Goal: Entertainment & Leisure: Consume media (video, audio)

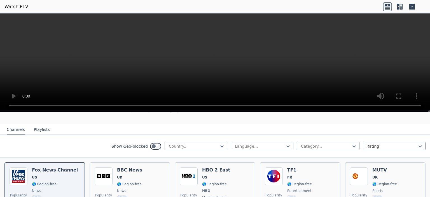
scroll to position [56, 0]
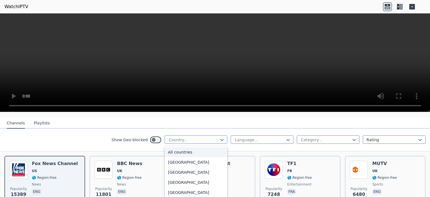
click at [189, 137] on div at bounding box center [193, 140] width 51 height 6
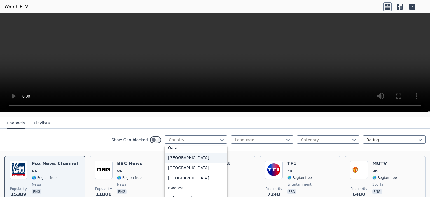
scroll to position [1541, 0]
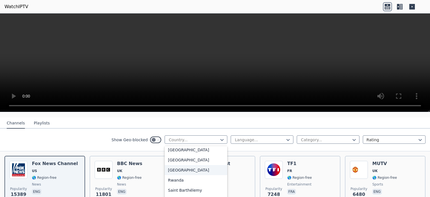
click at [185, 168] on div "[GEOGRAPHIC_DATA]" at bounding box center [196, 170] width 63 height 10
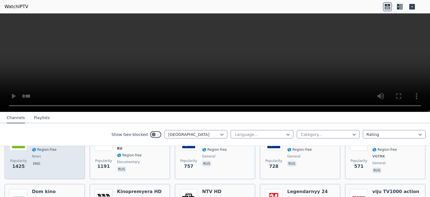
scroll to position [56, 0]
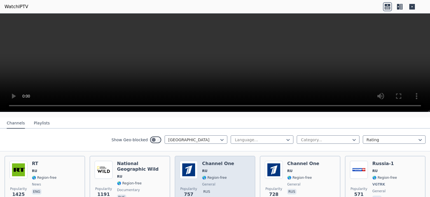
click at [207, 169] on div "Channel One RU 🌎 Region-free general rus" at bounding box center [218, 181] width 32 height 41
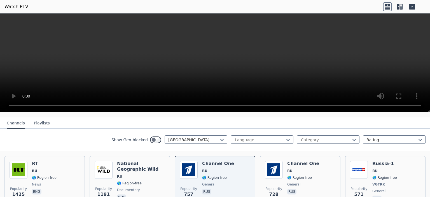
click at [315, 117] on nav "Channels Playlists" at bounding box center [215, 122] width 430 height 11
click at [184, 117] on nav "Channels Playlists" at bounding box center [215, 122] width 430 height 11
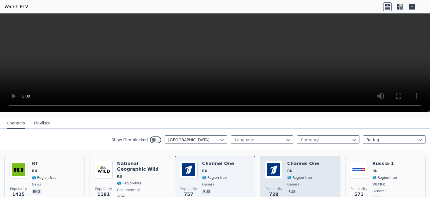
click at [304, 182] on span "general" at bounding box center [304, 184] width 32 height 4
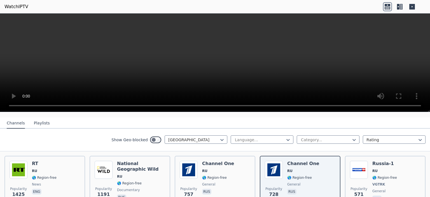
click at [103, 122] on nav "Channels Playlists" at bounding box center [215, 122] width 430 height 11
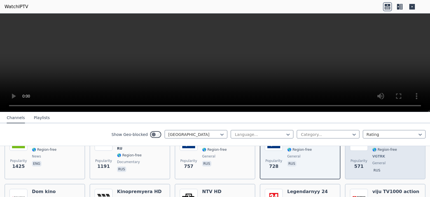
scroll to position [84, 0]
click at [373, 153] on div "Russia-1 RU 🌎 Region-free VGTRK general [DEMOGRAPHIC_DATA]" at bounding box center [385, 153] width 25 height 41
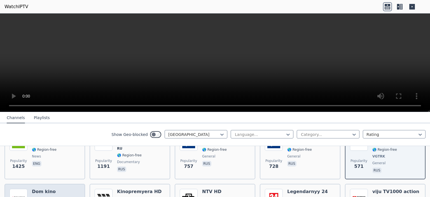
click at [53, 189] on h6 "Dom kino" at bounding box center [44, 192] width 25 height 6
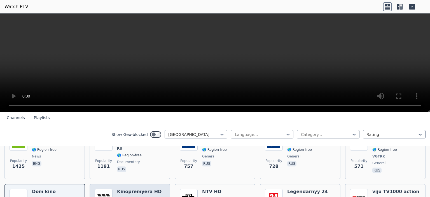
scroll to position [112, 0]
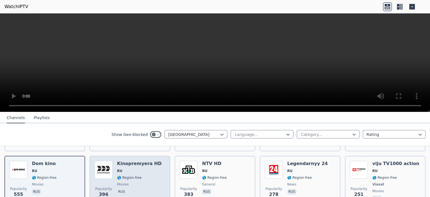
click at [124, 175] on span "🌎 Region-free" at bounding box center [129, 177] width 25 height 4
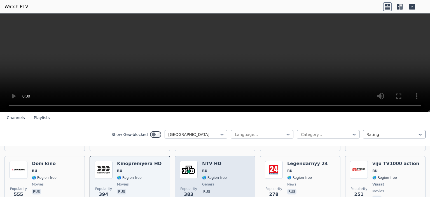
click at [226, 170] on div "Popularity 383 NTV HD RU 🌎 Region-free general rus" at bounding box center [215, 181] width 71 height 41
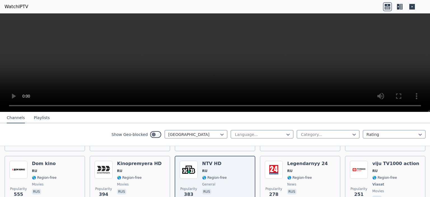
click at [386, 6] on icon at bounding box center [387, 6] width 9 height 9
click at [401, 9] on icon at bounding box center [400, 6] width 9 height 9
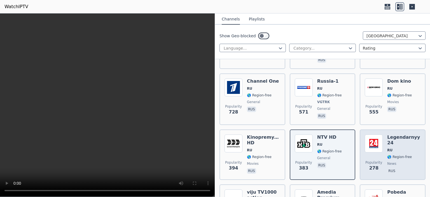
click at [388, 148] on span "RU" at bounding box center [390, 150] width 5 height 4
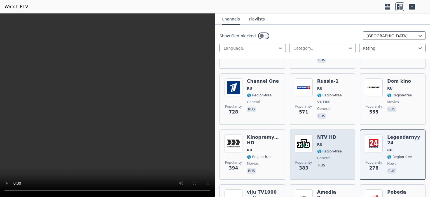
scroll to position [168, 0]
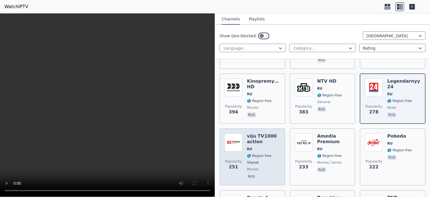
click at [257, 139] on div "[PERSON_NAME] TV1000 action RU 🌎 Region-free Viasat movies rus" at bounding box center [263, 156] width 33 height 47
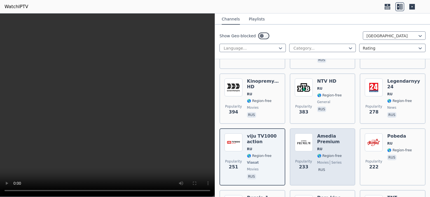
click at [337, 167] on span "rus" at bounding box center [334, 170] width 33 height 7
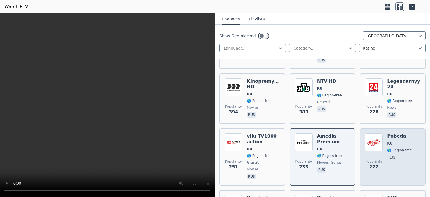
click at [376, 159] on span "Popularity" at bounding box center [374, 161] width 17 height 4
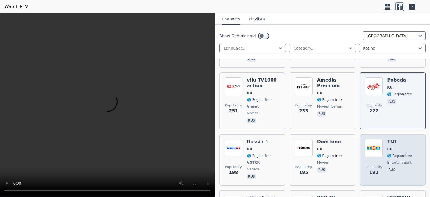
scroll to position [252, 0]
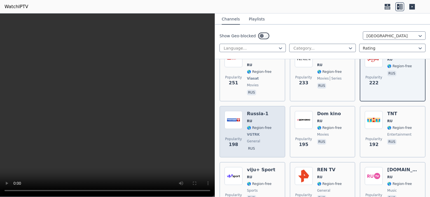
click at [254, 139] on span "general" at bounding box center [253, 141] width 13 height 4
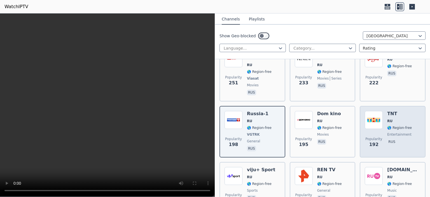
click at [380, 127] on div "Popularity 192 TNT RU 🌎 Region-free entertainment rus" at bounding box center [393, 131] width 56 height 41
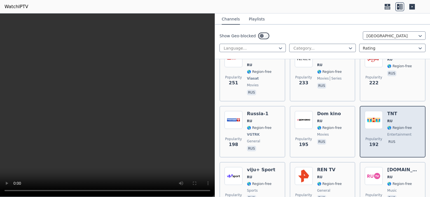
scroll to position [308, 0]
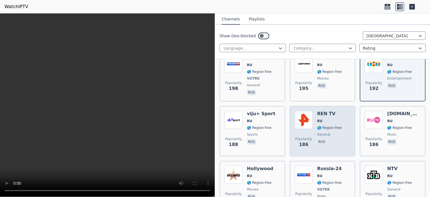
click at [325, 139] on span "rus" at bounding box center [330, 142] width 25 height 7
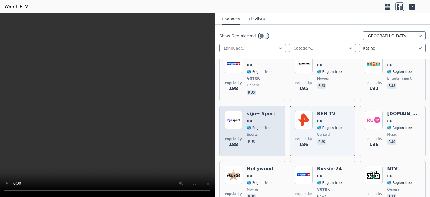
click at [264, 132] on div "viju+ Sport RU 🌎 Region-free sports rus" at bounding box center [261, 131] width 28 height 40
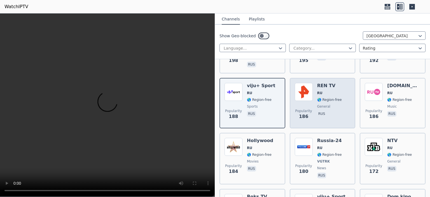
scroll to position [392, 0]
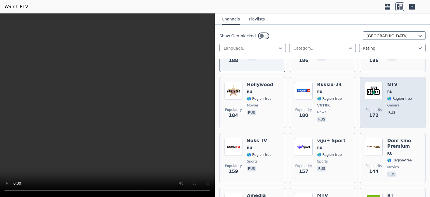
click at [414, 94] on div "Popularity 172 NTV RU 🌎 Region-free general [DEMOGRAPHIC_DATA]" at bounding box center [393, 102] width 56 height 41
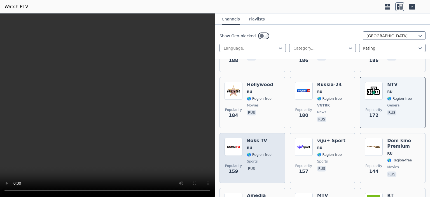
click at [251, 152] on span "🌎 Region-free" at bounding box center [259, 154] width 25 height 4
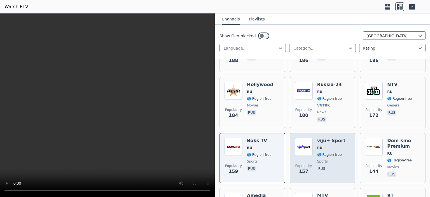
click at [329, 152] on span "🌎 Region-free" at bounding box center [330, 154] width 25 height 4
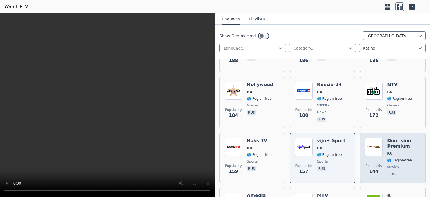
click at [388, 158] on span "🌎 Region-free" at bounding box center [400, 160] width 25 height 4
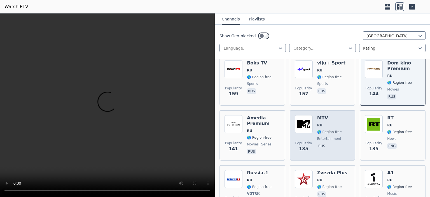
scroll to position [476, 0]
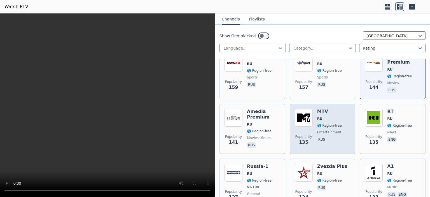
click at [313, 114] on div "Popularity 135 MTV RU 🌎 Region-free entertainment rus" at bounding box center [323, 129] width 56 height 40
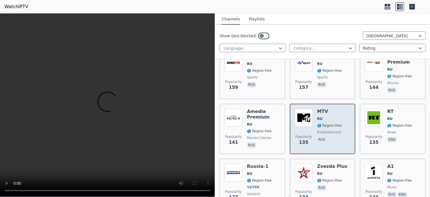
scroll to position [504, 0]
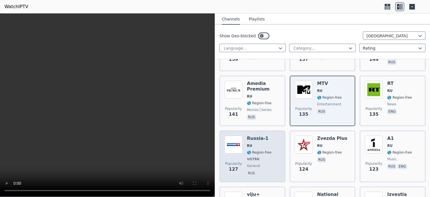
click at [248, 150] on span "🌎 Region-free" at bounding box center [259, 152] width 25 height 4
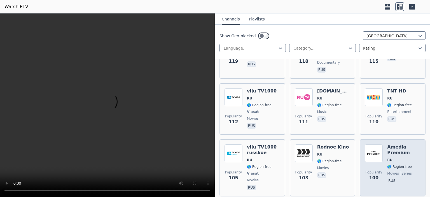
scroll to position [701, 0]
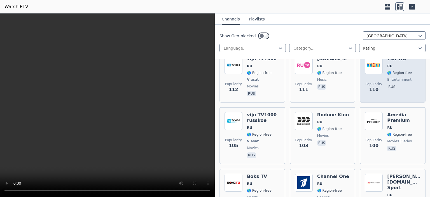
click at [388, 89] on div "TNT HD RU 🌎 Region-free entertainment rus" at bounding box center [400, 76] width 25 height 41
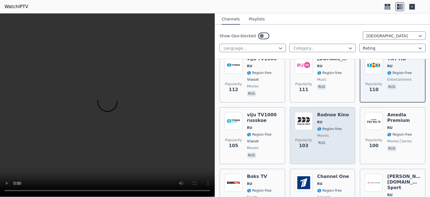
click at [320, 142] on div "Rodnoe Kino RU 🌎 Region-free movies rus" at bounding box center [334, 135] width 32 height 47
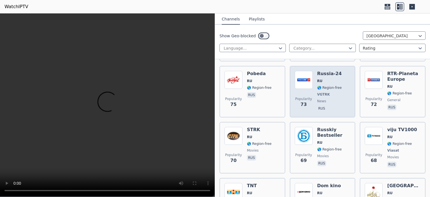
scroll to position [981, 0]
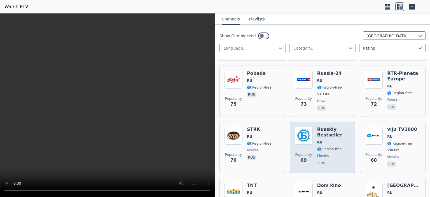
click at [330, 140] on span "RU" at bounding box center [334, 142] width 33 height 4
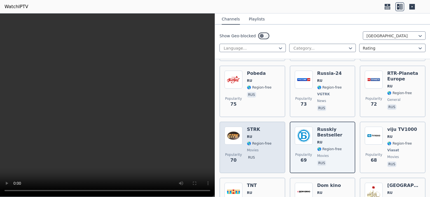
click at [249, 127] on div "STRK RU 🌎 Region-free movies rus" at bounding box center [259, 147] width 25 height 41
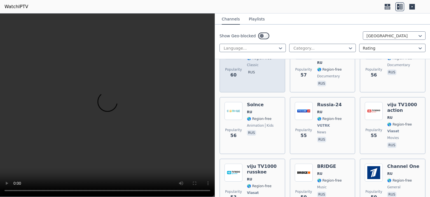
scroll to position [1177, 0]
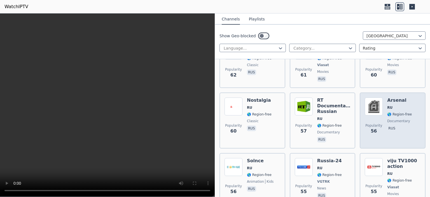
click at [403, 119] on span "documentary" at bounding box center [399, 121] width 23 height 4
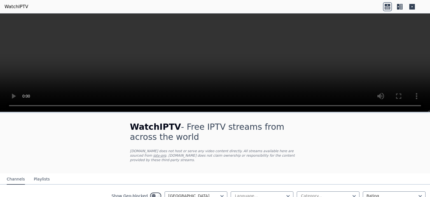
click at [399, 8] on icon at bounding box center [398, 7] width 3 height 6
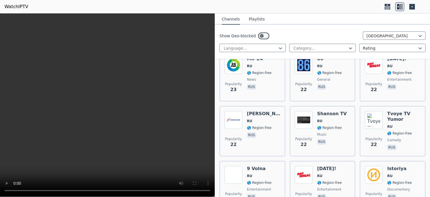
scroll to position [2242, 0]
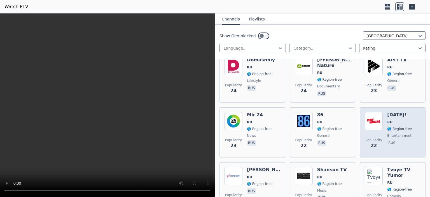
click at [381, 120] on div "Popularity 22 [DATE]! RU 🌎 Region-free entertainment rus" at bounding box center [393, 132] width 56 height 40
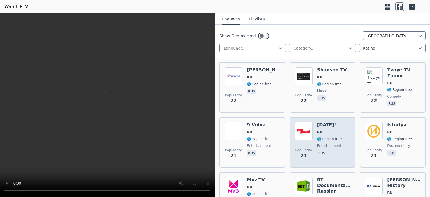
scroll to position [2354, 0]
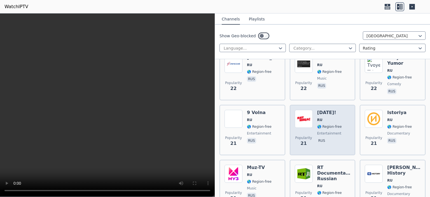
click at [335, 131] on span "entertainment" at bounding box center [330, 133] width 24 height 4
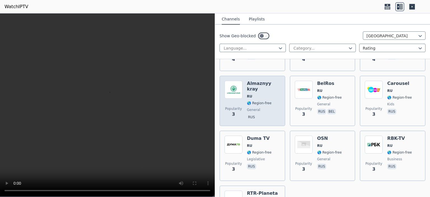
scroll to position [4626, 0]
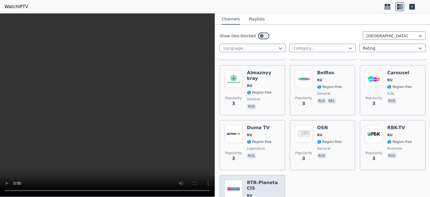
click at [278, 180] on h6 "RTR-Planeta CIS" at bounding box center [263, 185] width 33 height 11
